Goal: Contribute content: Add original content to the website for others to see

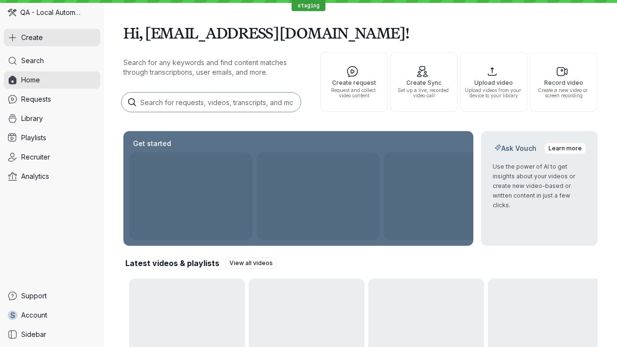
click at [52, 38] on button "Create" at bounding box center [52, 37] width 96 height 17
